Goal: Information Seeking & Learning: Compare options

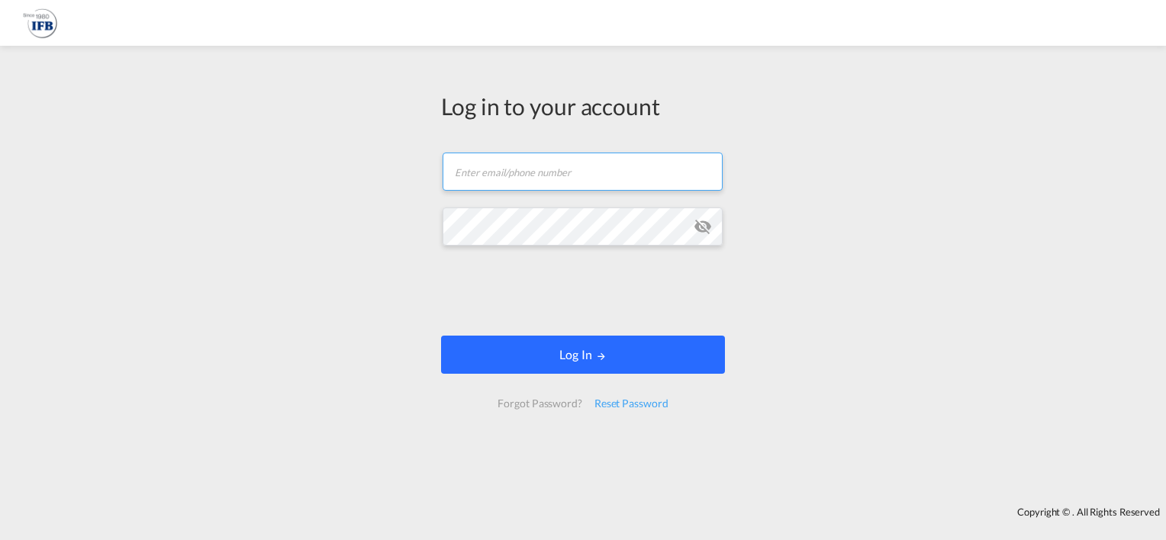
type input "[EMAIL_ADDRESS][DOMAIN_NAME]"
click at [568, 370] on button "Log In" at bounding box center [583, 355] width 284 height 38
